Goal: Find specific page/section: Find specific page/section

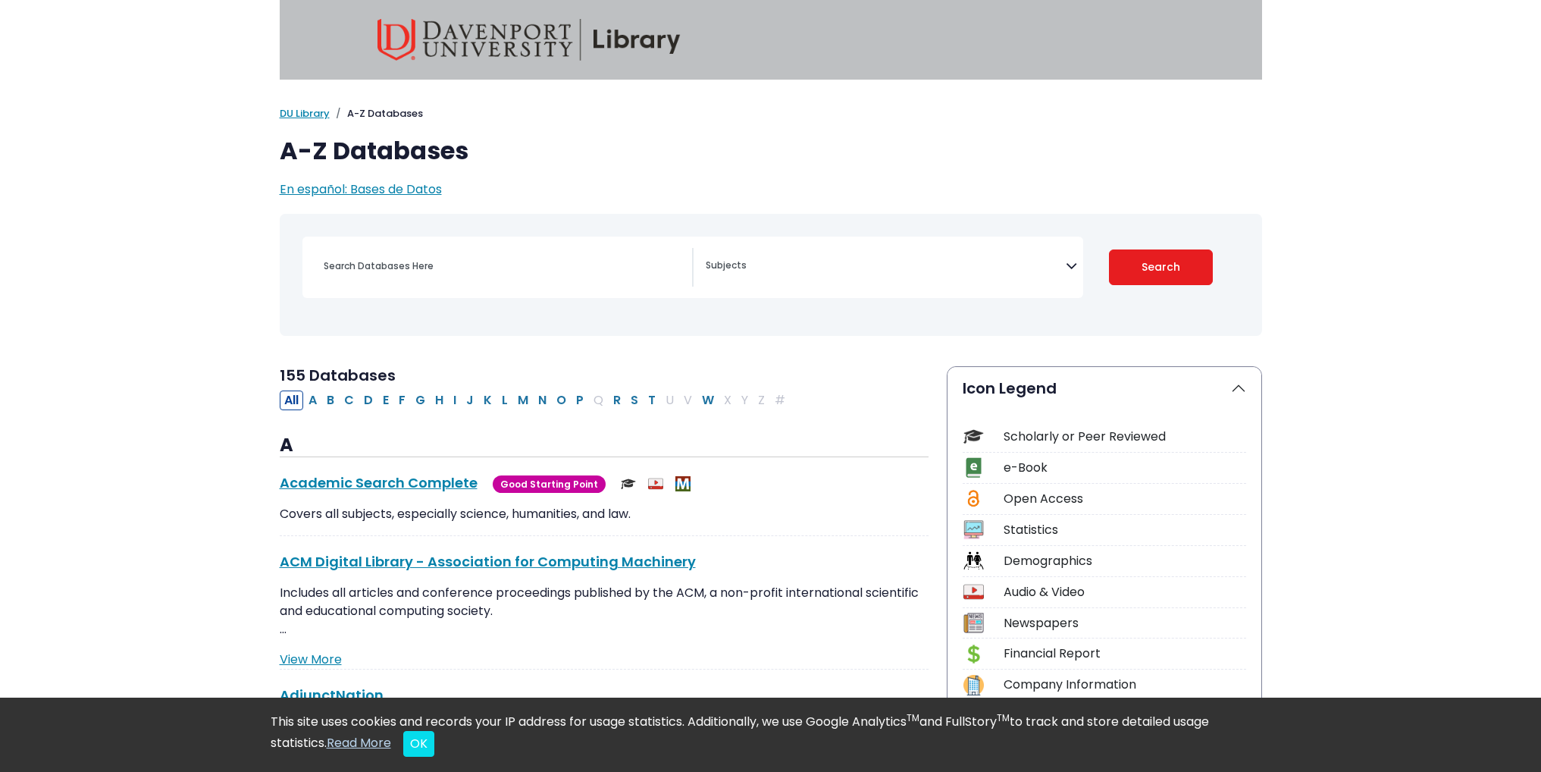
select select "Database Subject Filter"
click at [429, 267] on input "Search database by title or keyword" at bounding box center [504, 266] width 378 height 22
type input "stat"
click at [1201, 261] on button "Search" at bounding box center [1161, 267] width 104 height 36
select select "Database Subject Filter"
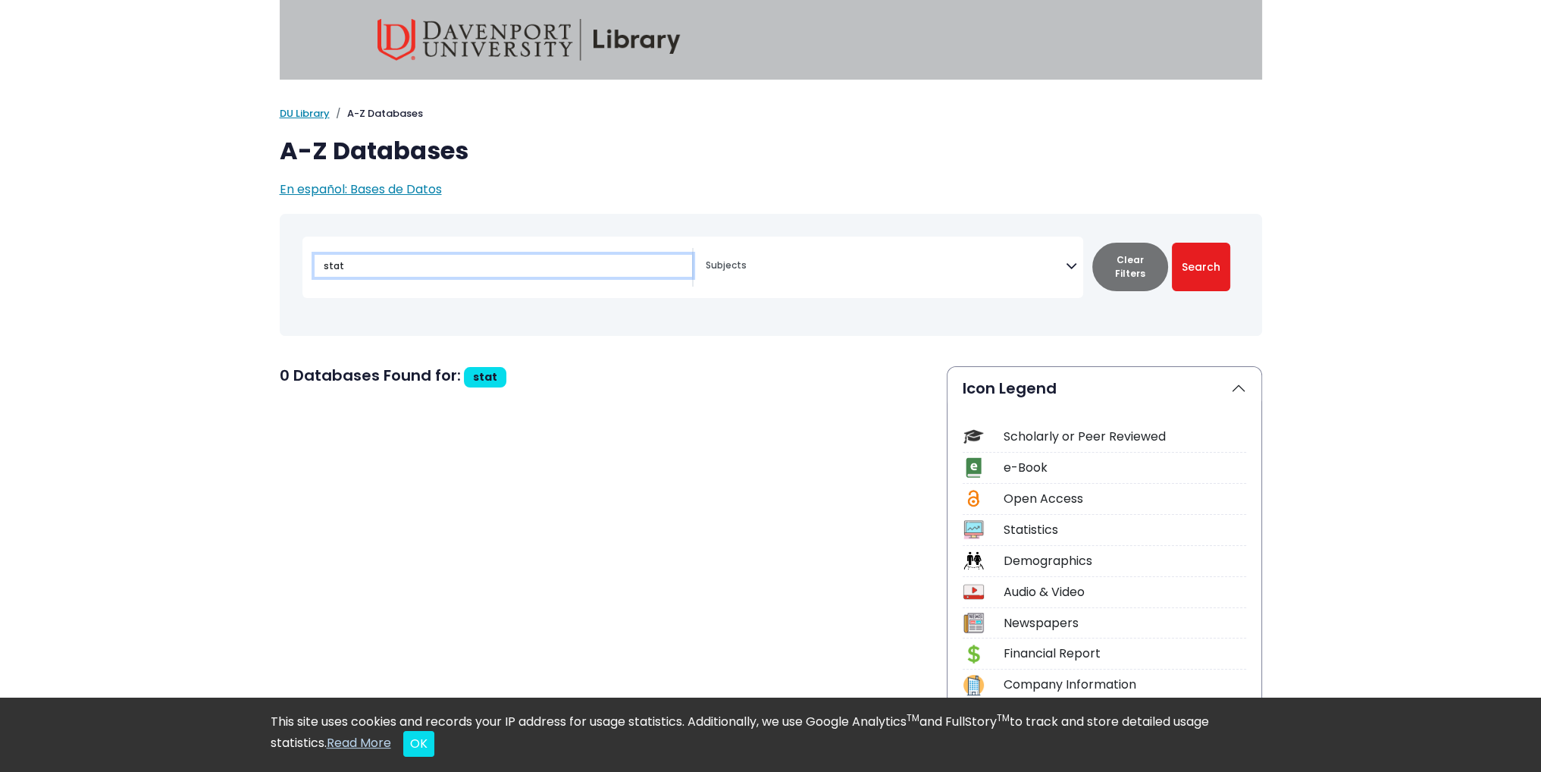
click at [398, 269] on input "stat" at bounding box center [504, 266] width 378 height 22
type input "statista"
click at [1172, 243] on button "Search" at bounding box center [1201, 267] width 58 height 49
select select "Database Subject Filter"
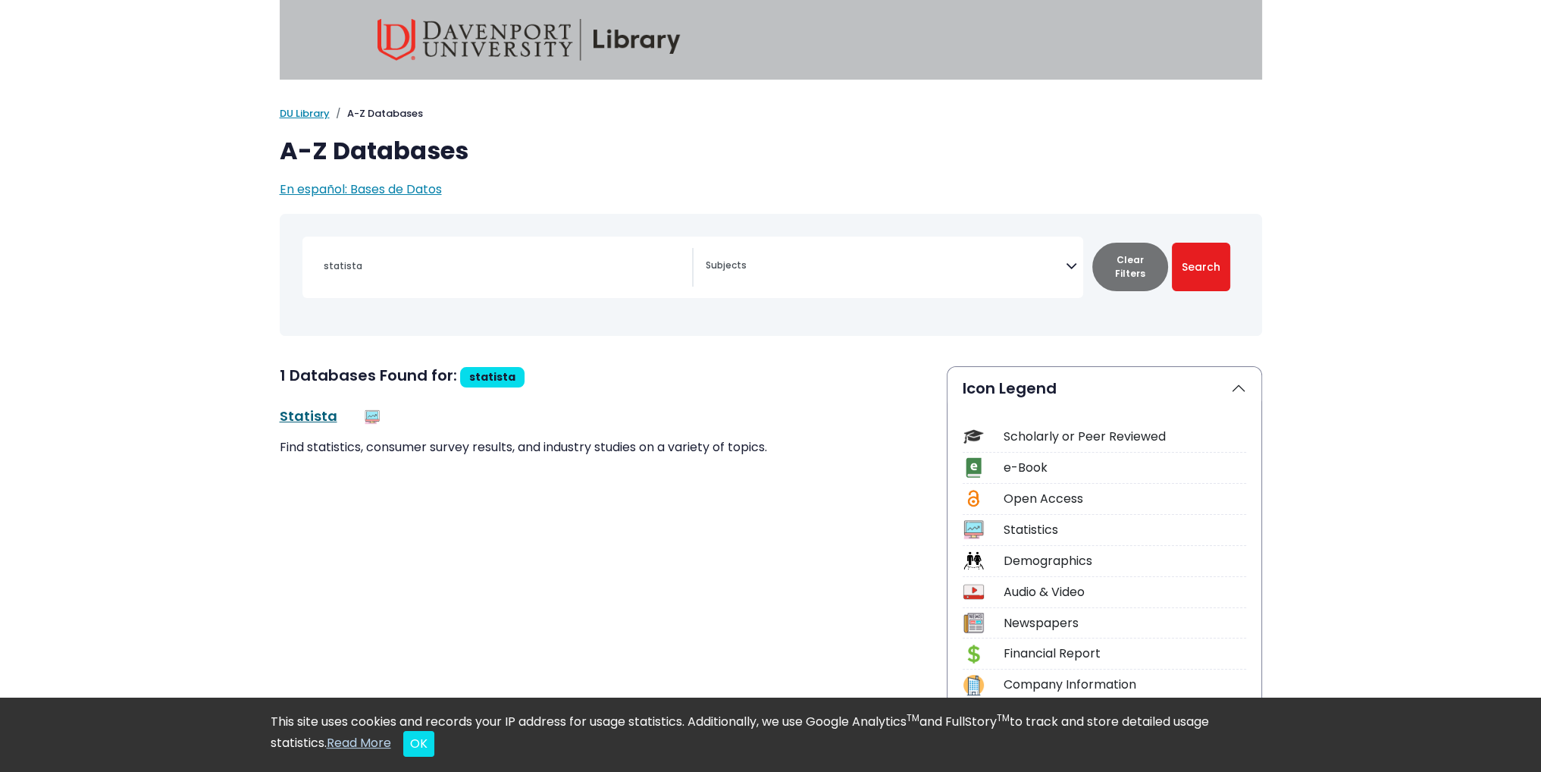
click at [311, 412] on link "Statista This link opens in a new window" at bounding box center [309, 415] width 58 height 19
